Goal: Task Accomplishment & Management: Manage account settings

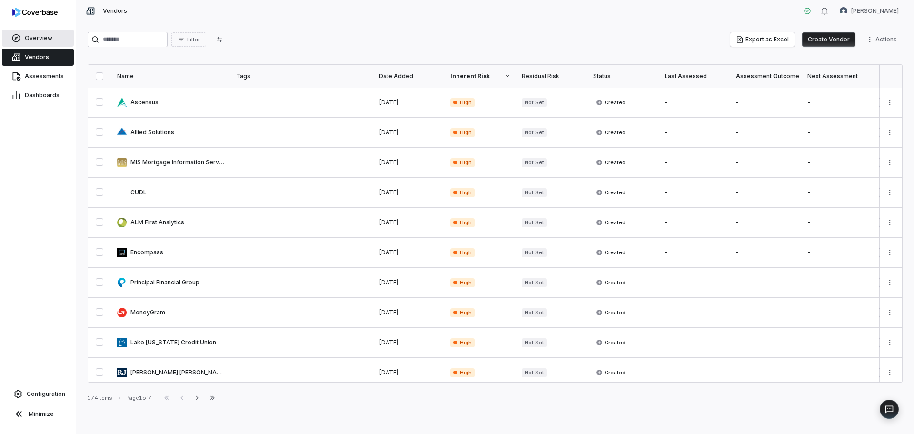
click at [41, 39] on span "Overview" at bounding box center [39, 38] width 28 height 8
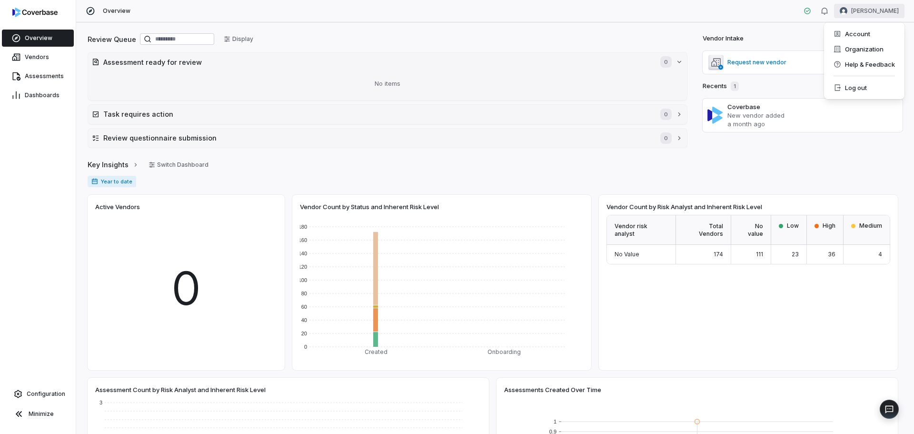
click at [890, 9] on html "Overview Vendors Assessments Dashboards Configuration Minimize Overview [PERSON…" at bounding box center [457, 217] width 914 height 434
click at [875, 48] on div "Organization" at bounding box center [864, 48] width 73 height 15
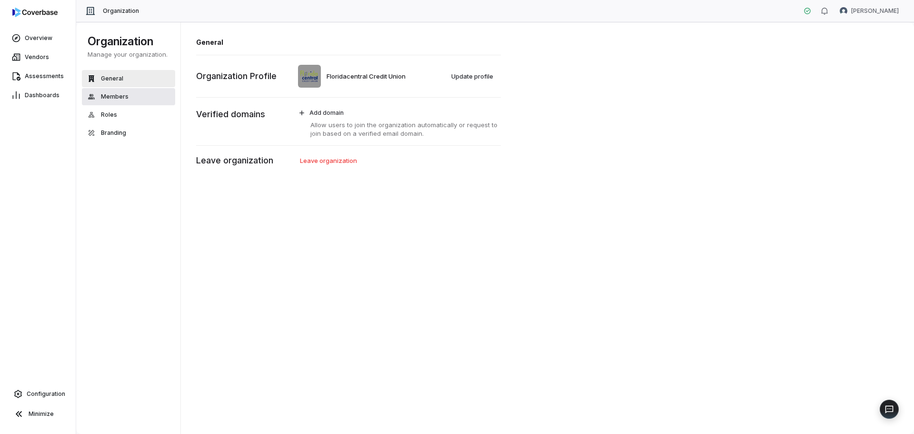
click at [107, 99] on span "Members" at bounding box center [115, 97] width 28 height 8
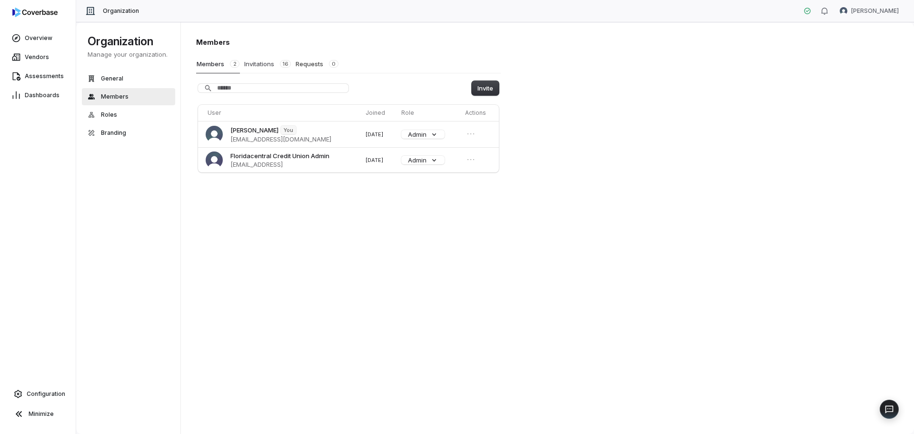
click at [263, 62] on button "Invitations 16" at bounding box center [268, 64] width 48 height 18
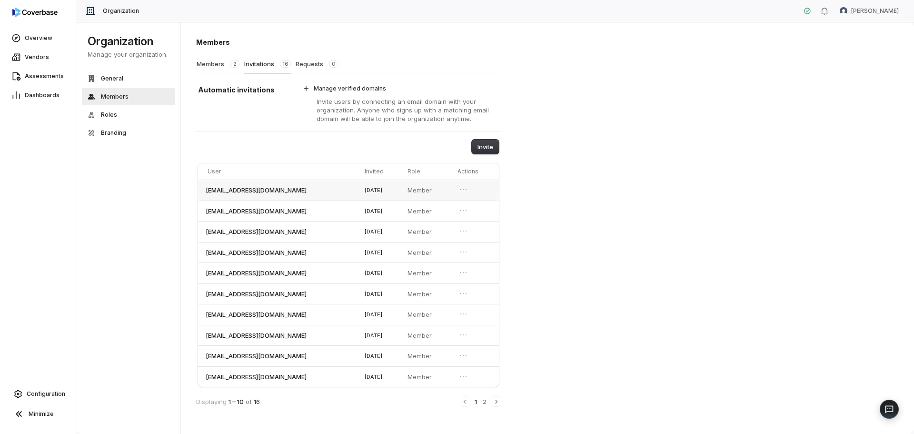
click at [471, 184] on td at bounding box center [476, 190] width 45 height 21
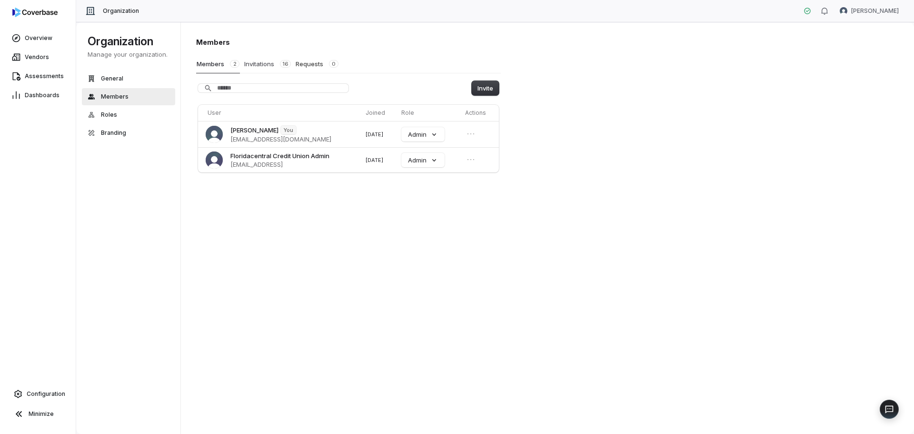
click at [248, 65] on button "Invitations 16" at bounding box center [268, 64] width 48 height 18
